Goal: Task Accomplishment & Management: Use online tool/utility

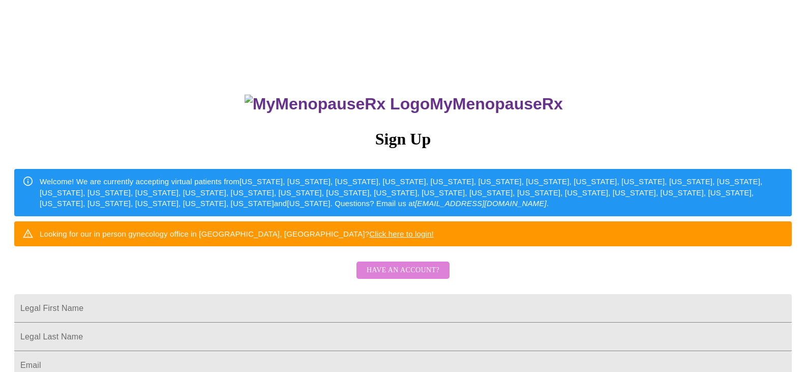
click at [410, 277] on span "Have an account?" at bounding box center [402, 270] width 73 height 13
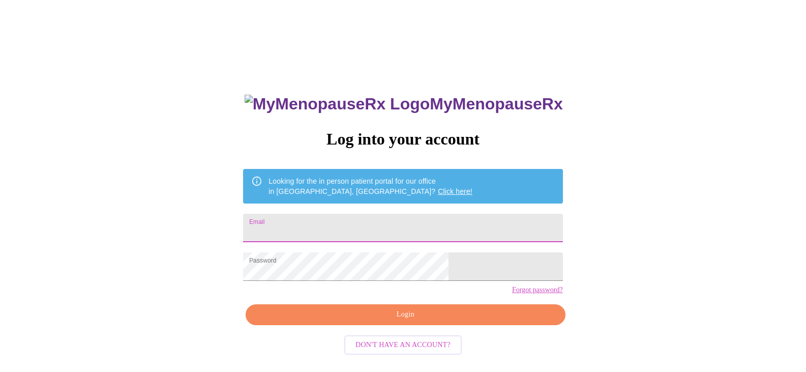
click at [390, 226] on input "Email" at bounding box center [402, 227] width 319 height 28
type input "[EMAIL_ADDRESS][DOMAIN_NAME]"
click at [379, 286] on form "Password" at bounding box center [402, 266] width 319 height 39
click at [374, 286] on form "Password" at bounding box center [402, 266] width 319 height 39
click at [421, 321] on span "Login" at bounding box center [405, 314] width 296 height 13
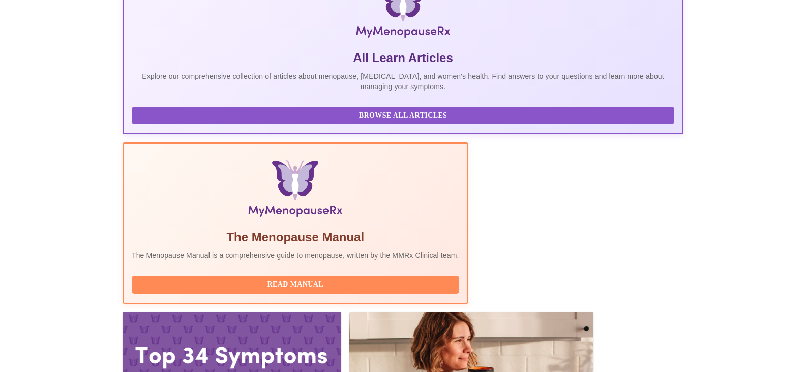
scroll to position [185, 0]
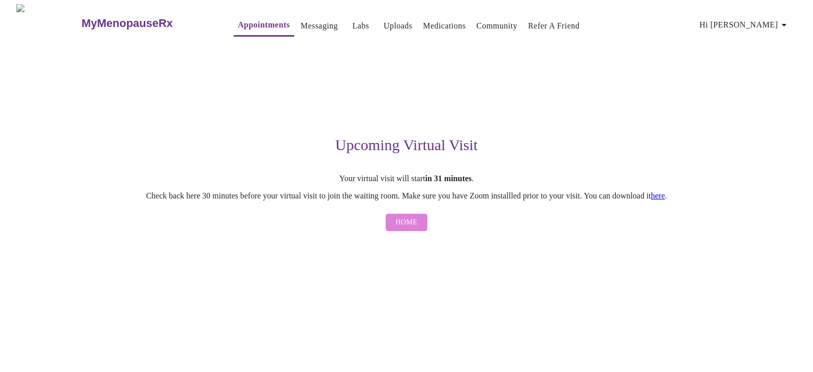
click at [409, 229] on span "Home" at bounding box center [407, 222] width 22 height 13
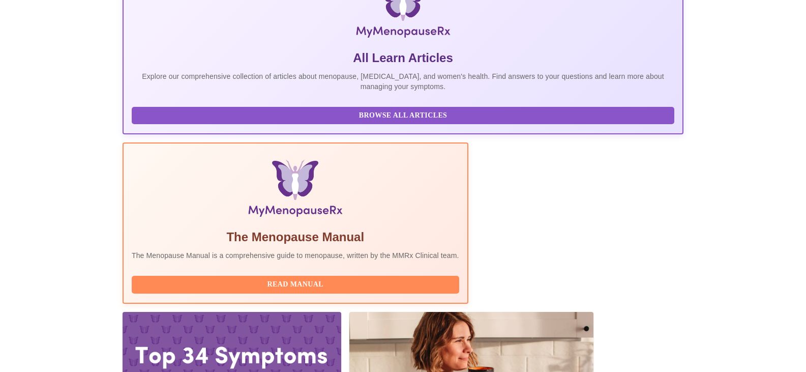
scroll to position [185, 0]
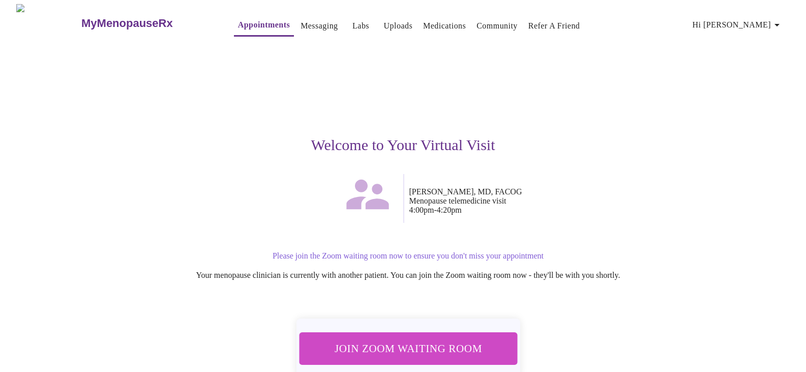
click at [491, 342] on span "Join Zoom Waiting Room" at bounding box center [407, 348] width 191 height 19
